Goal: Task Accomplishment & Management: Manage account settings

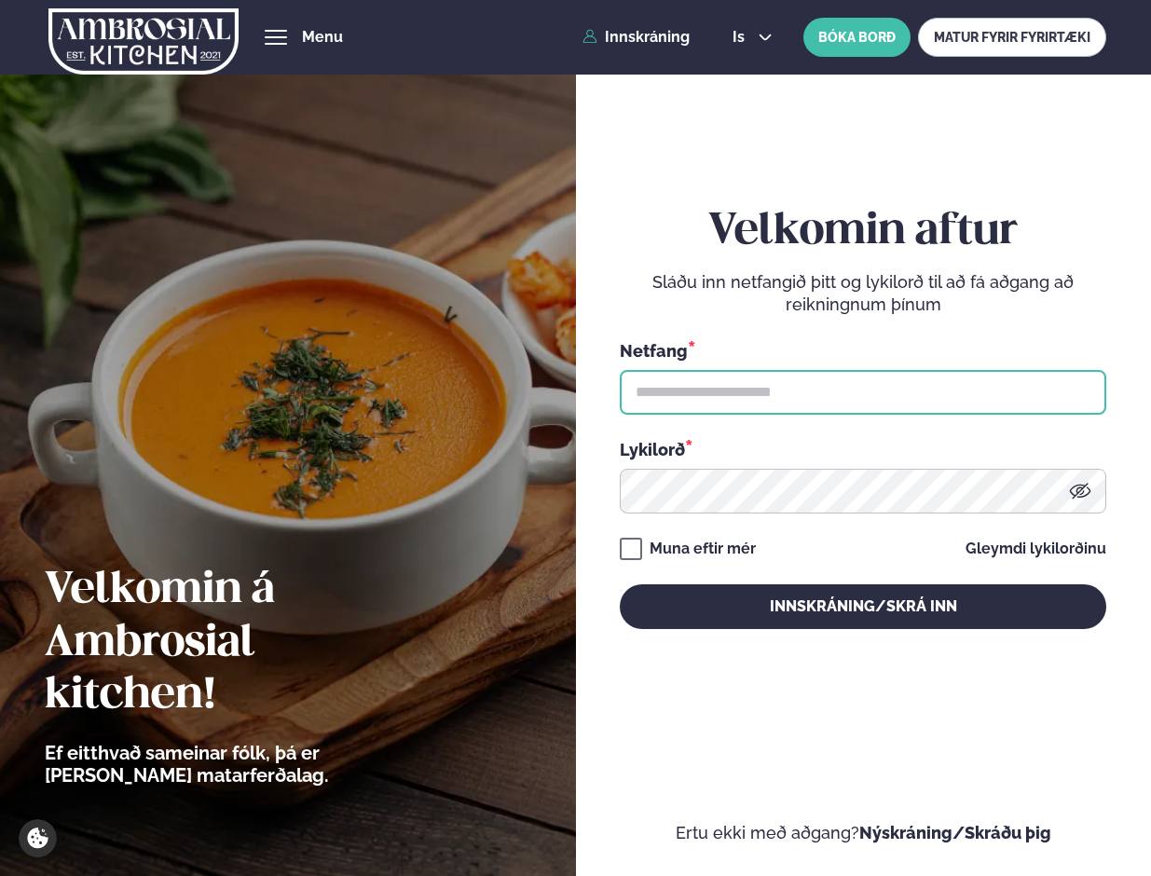
click at [805, 385] on input "text" at bounding box center [863, 392] width 487 height 45
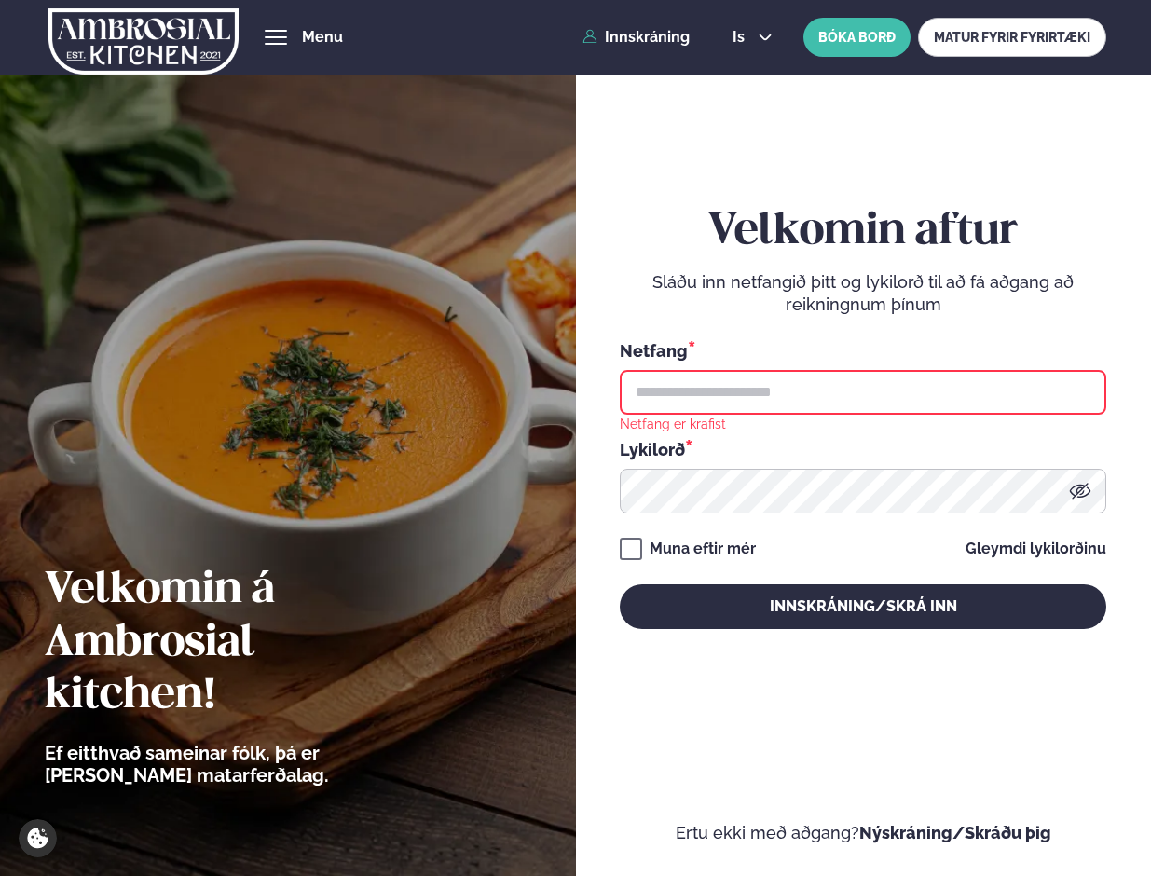
type input "**********"
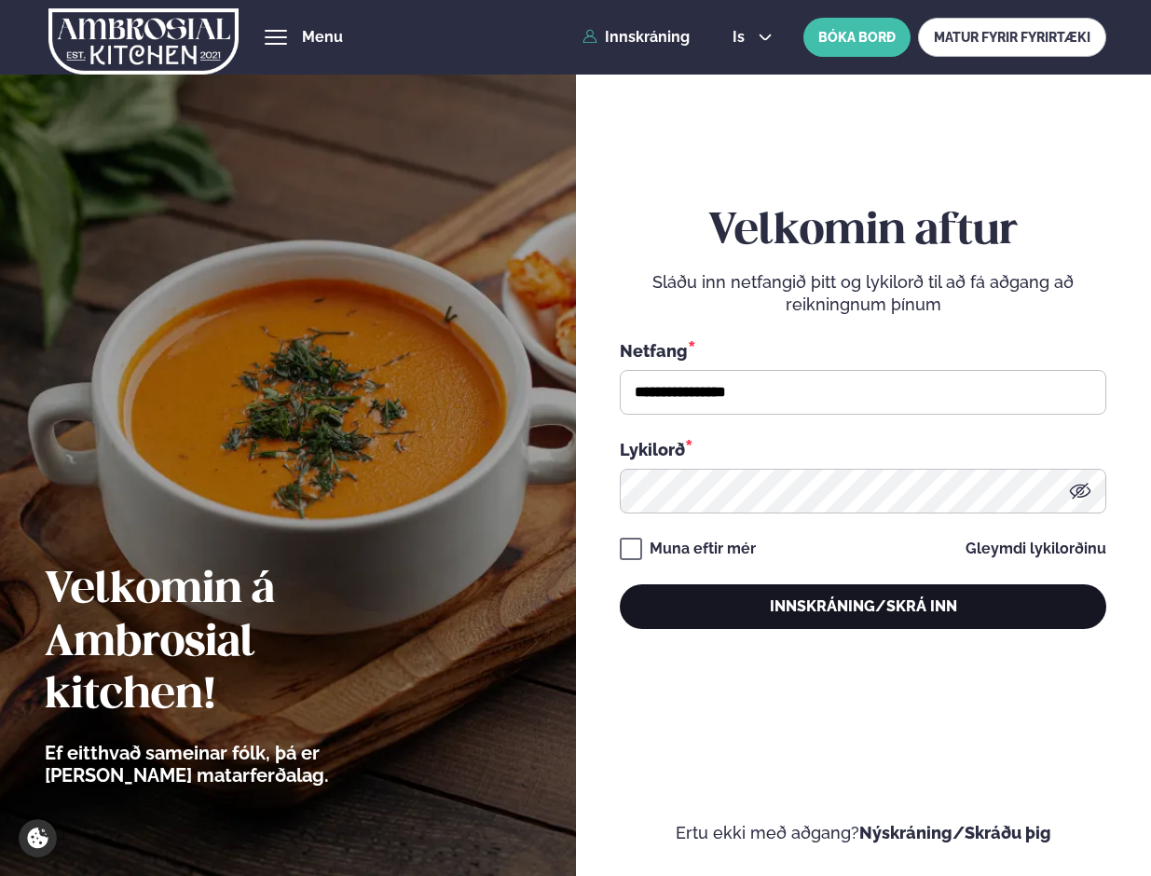
click at [821, 598] on button "Innskráning/Skrá inn" at bounding box center [863, 606] width 487 height 45
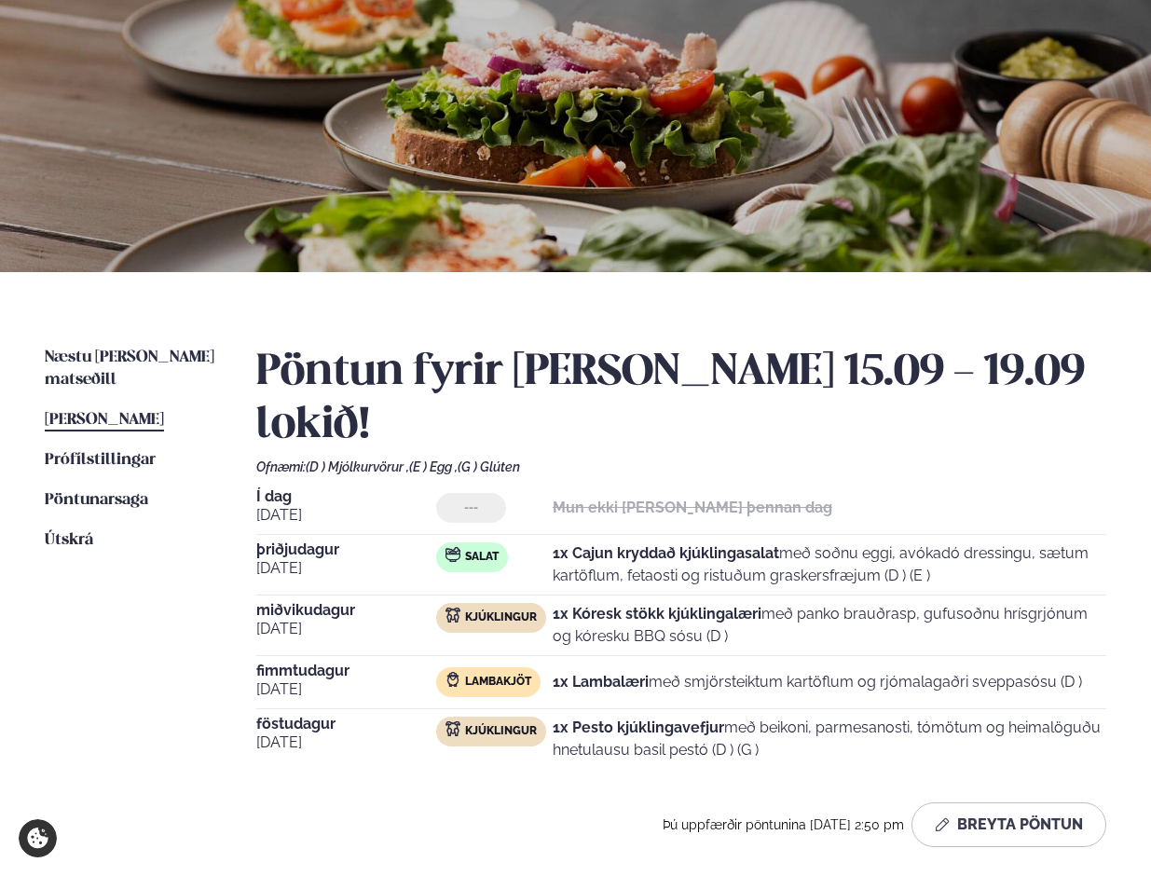
scroll to position [161, 0]
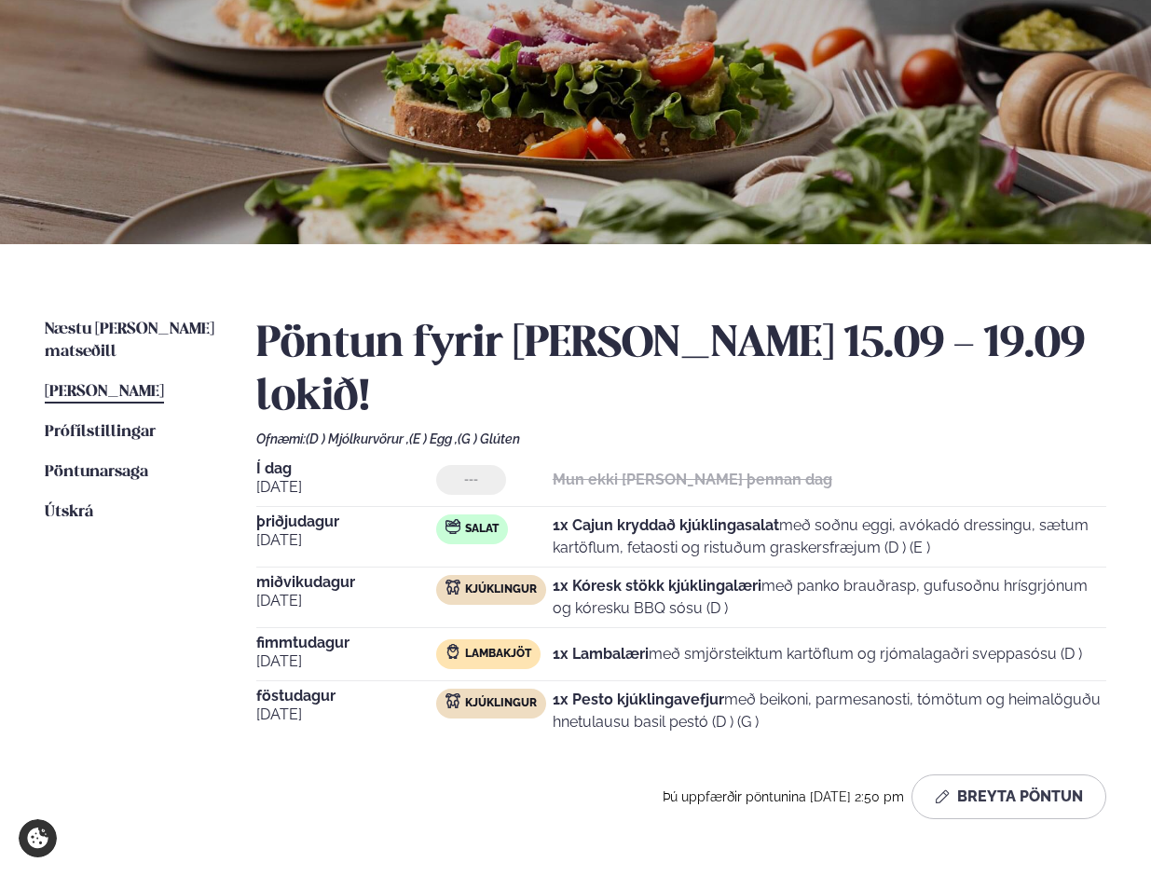
click at [108, 384] on span "[PERSON_NAME]" at bounding box center [104, 392] width 119 height 16
click at [1028, 775] on button "Breyta Pöntun" at bounding box center [1009, 797] width 195 height 45
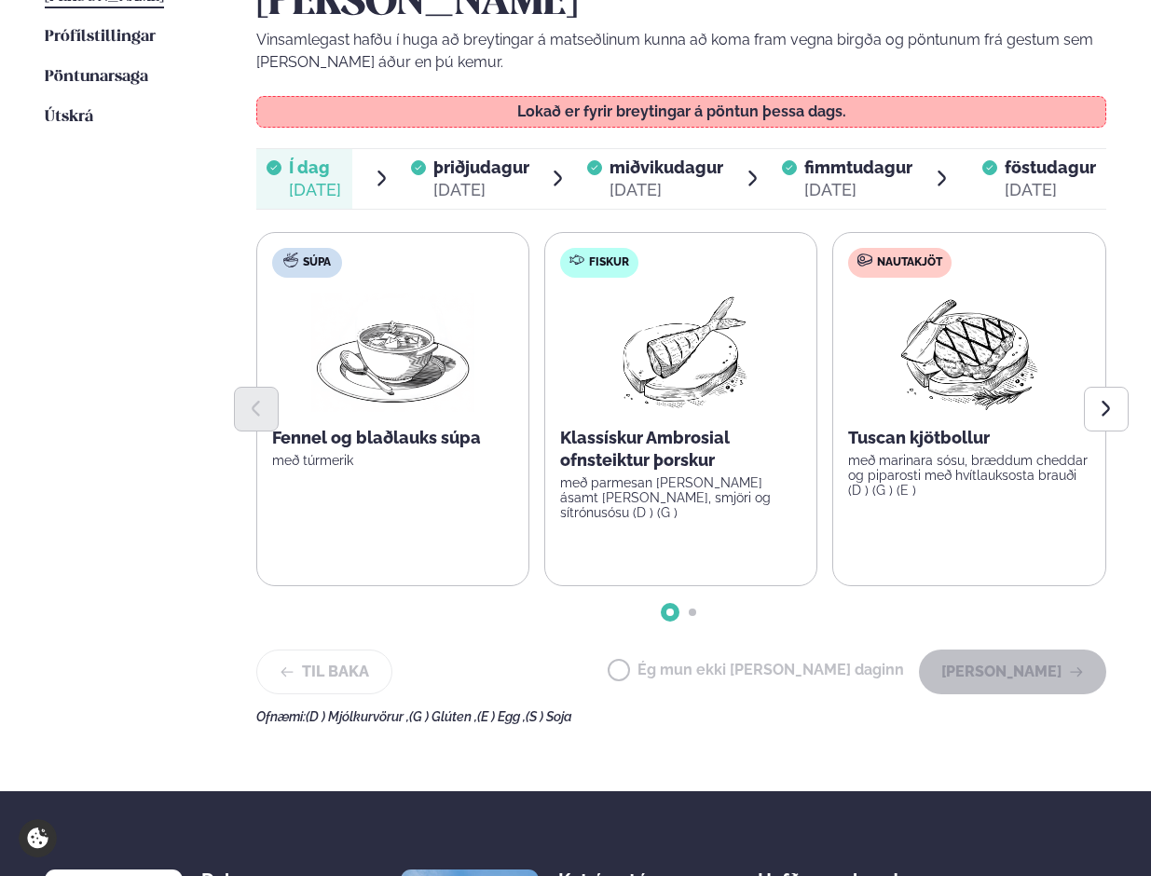
scroll to position [581, 0]
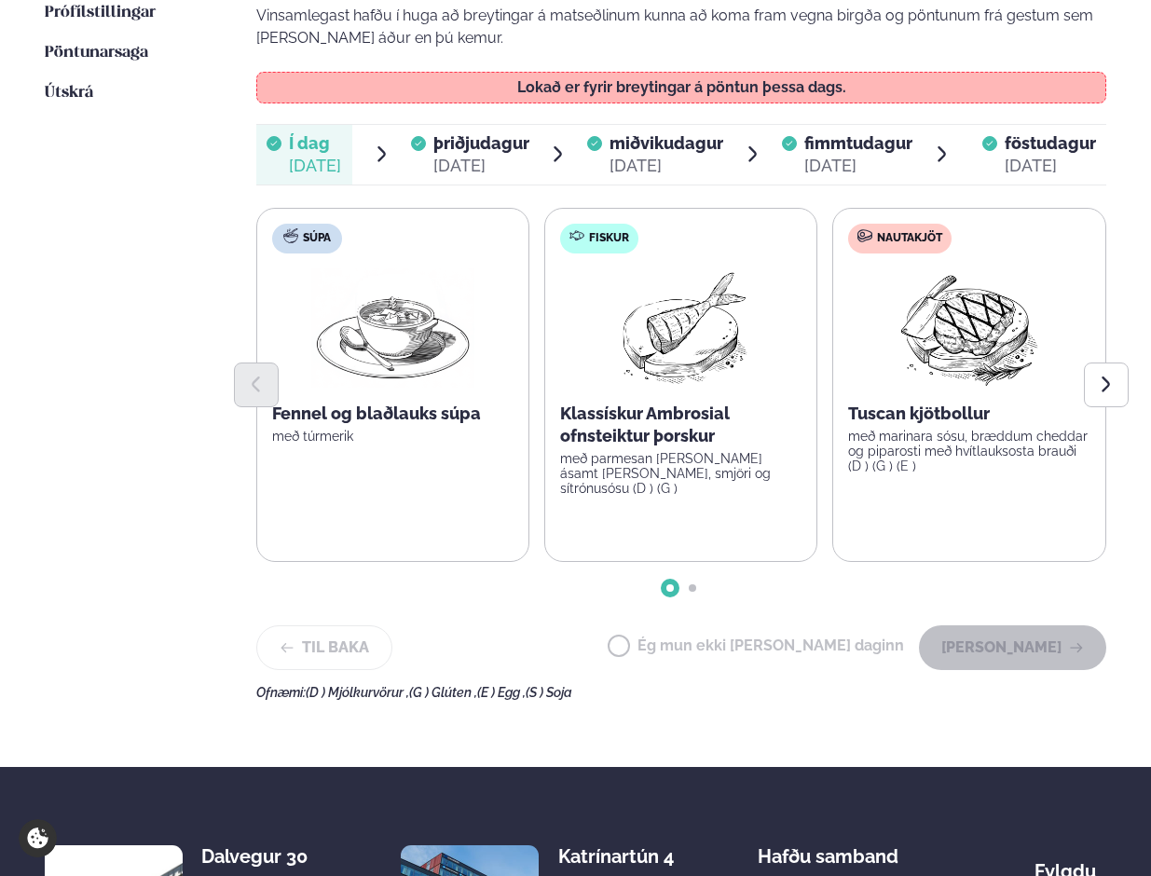
click at [460, 133] on span "þriðjudagur" at bounding box center [481, 143] width 96 height 20
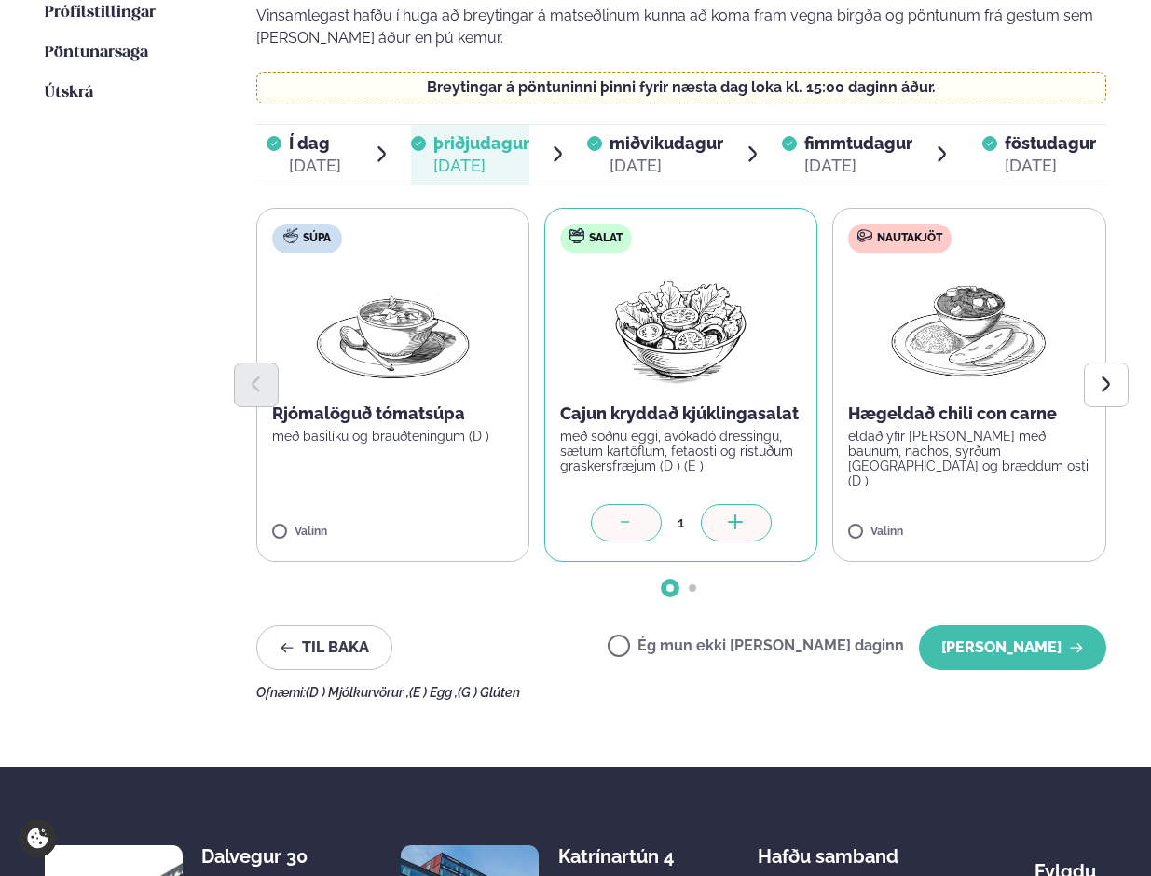
click at [648, 155] on div "[DATE]" at bounding box center [667, 166] width 114 height 22
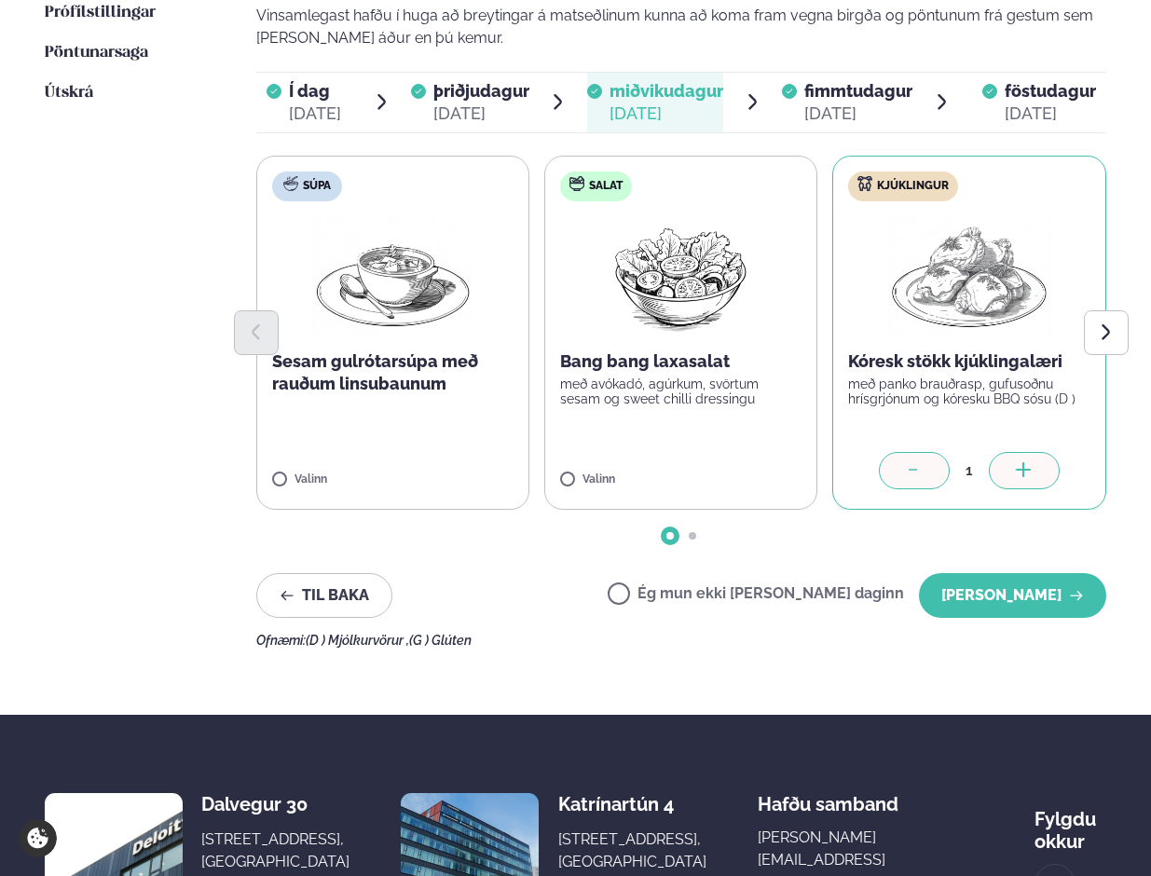
click at [1055, 103] on div "[DATE]" at bounding box center [1050, 114] width 91 height 22
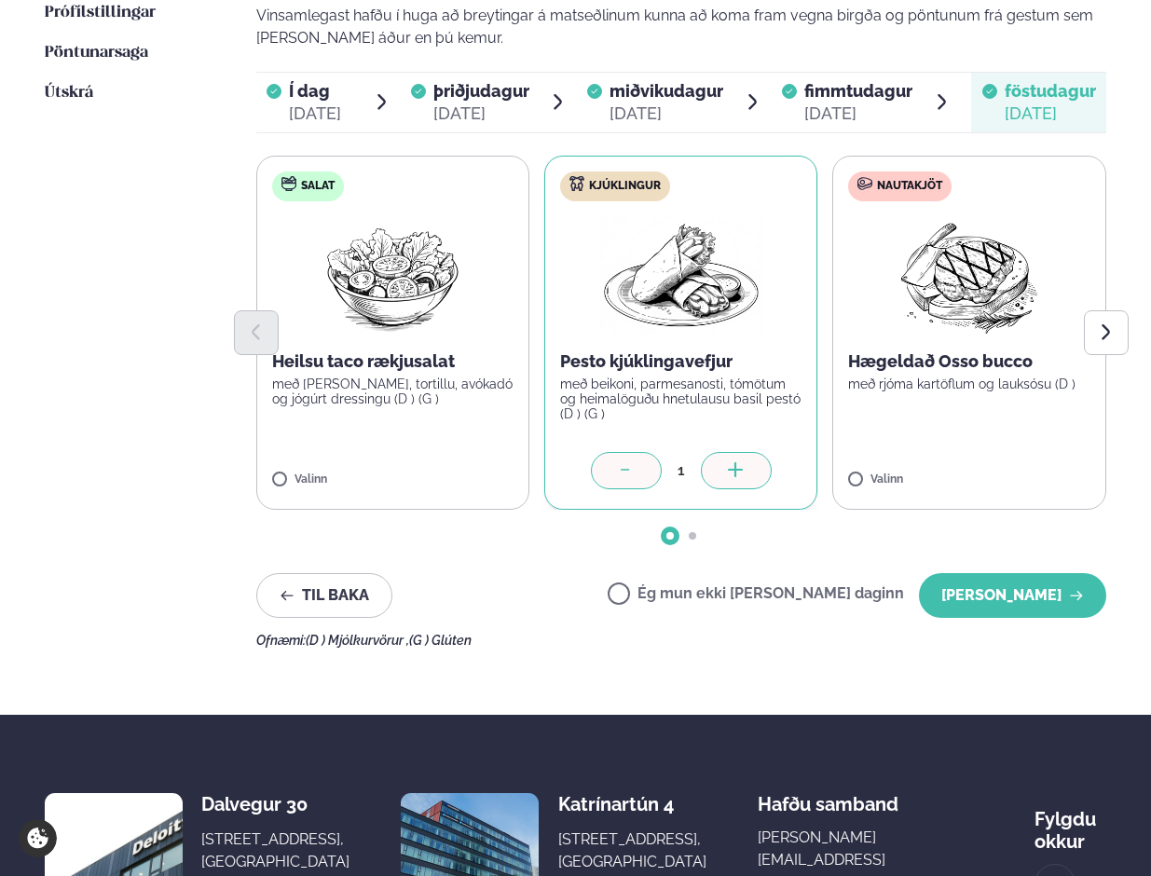
click at [632, 462] on icon at bounding box center [626, 471] width 19 height 19
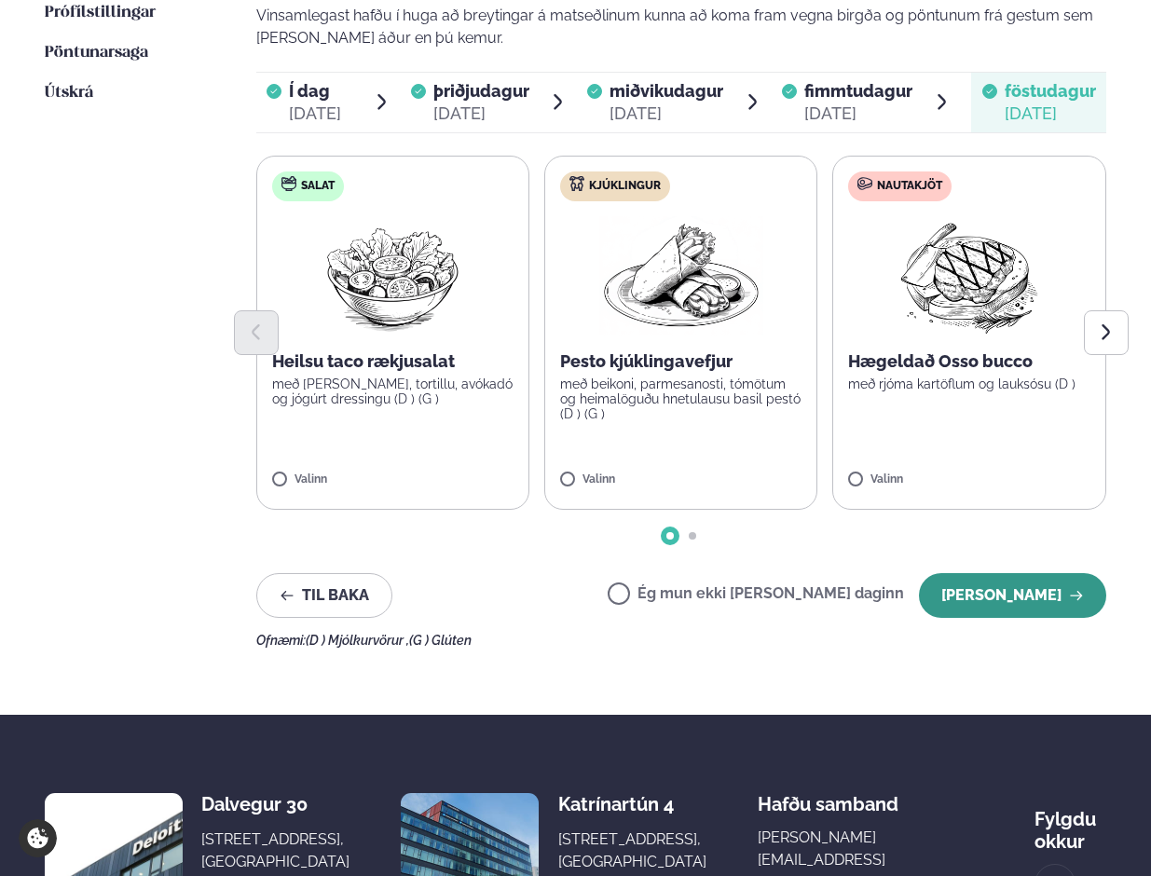
click at [1015, 573] on button "[PERSON_NAME]" at bounding box center [1012, 595] width 187 height 45
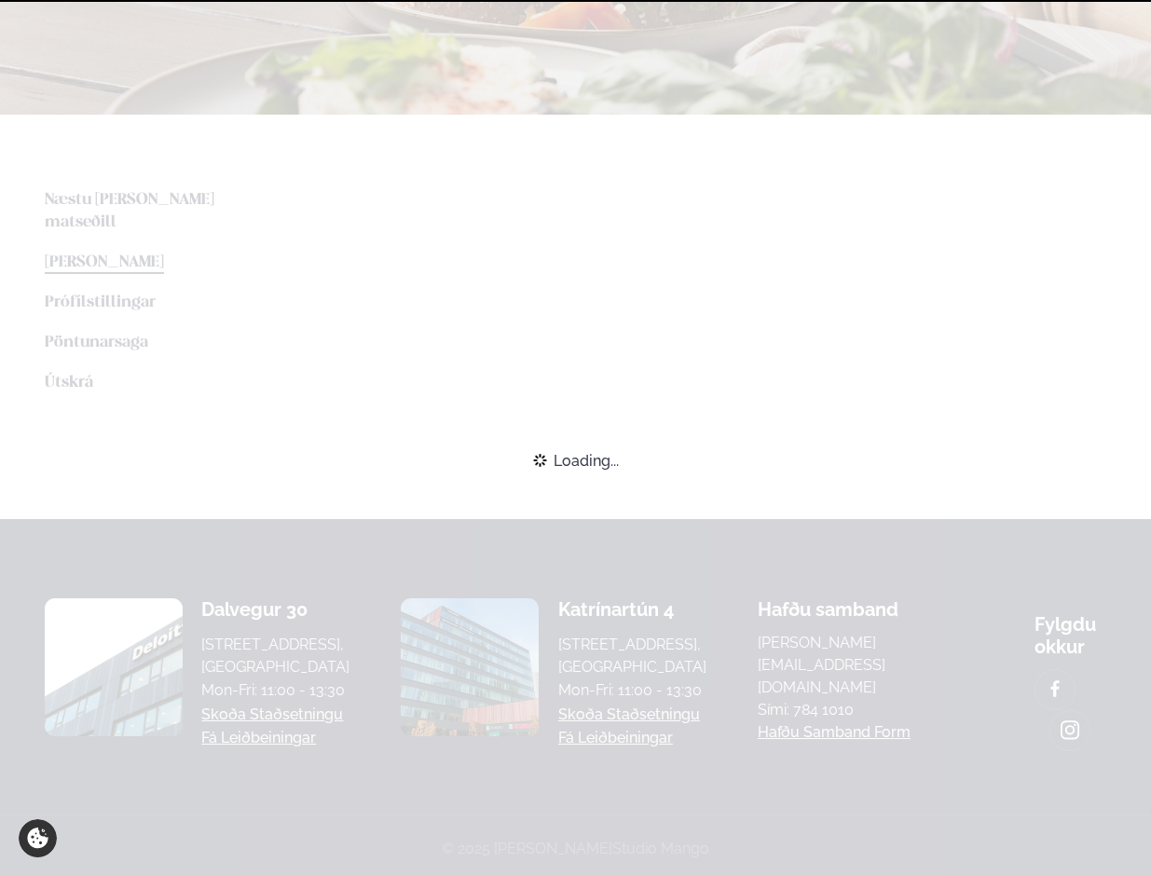
scroll to position [483, 0]
